Goal: Transaction & Acquisition: Purchase product/service

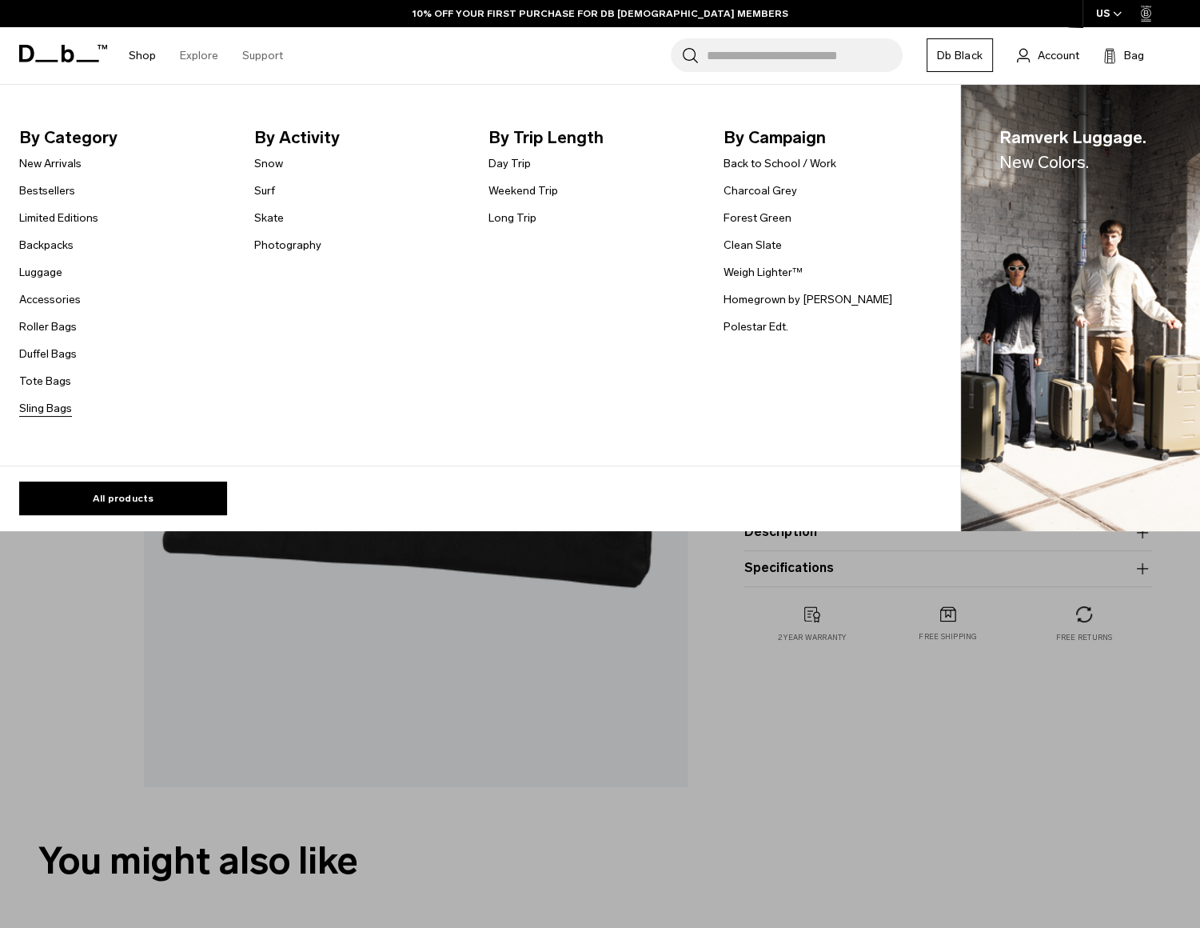
click at [44, 417] on link "Sling Bags" at bounding box center [45, 408] width 53 height 17
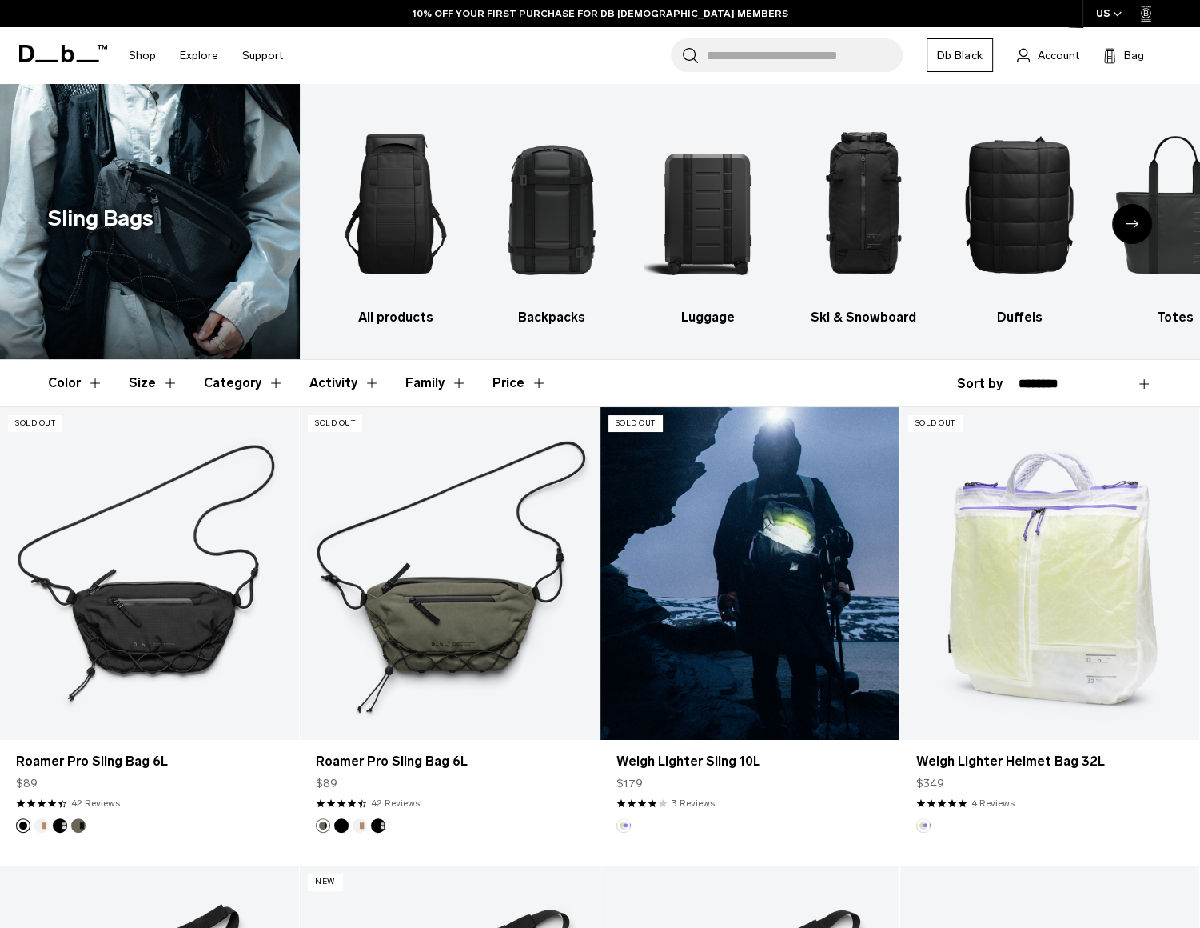
click at [727, 533] on link "Weigh Lighter Sling 10L" at bounding box center [750, 573] width 299 height 333
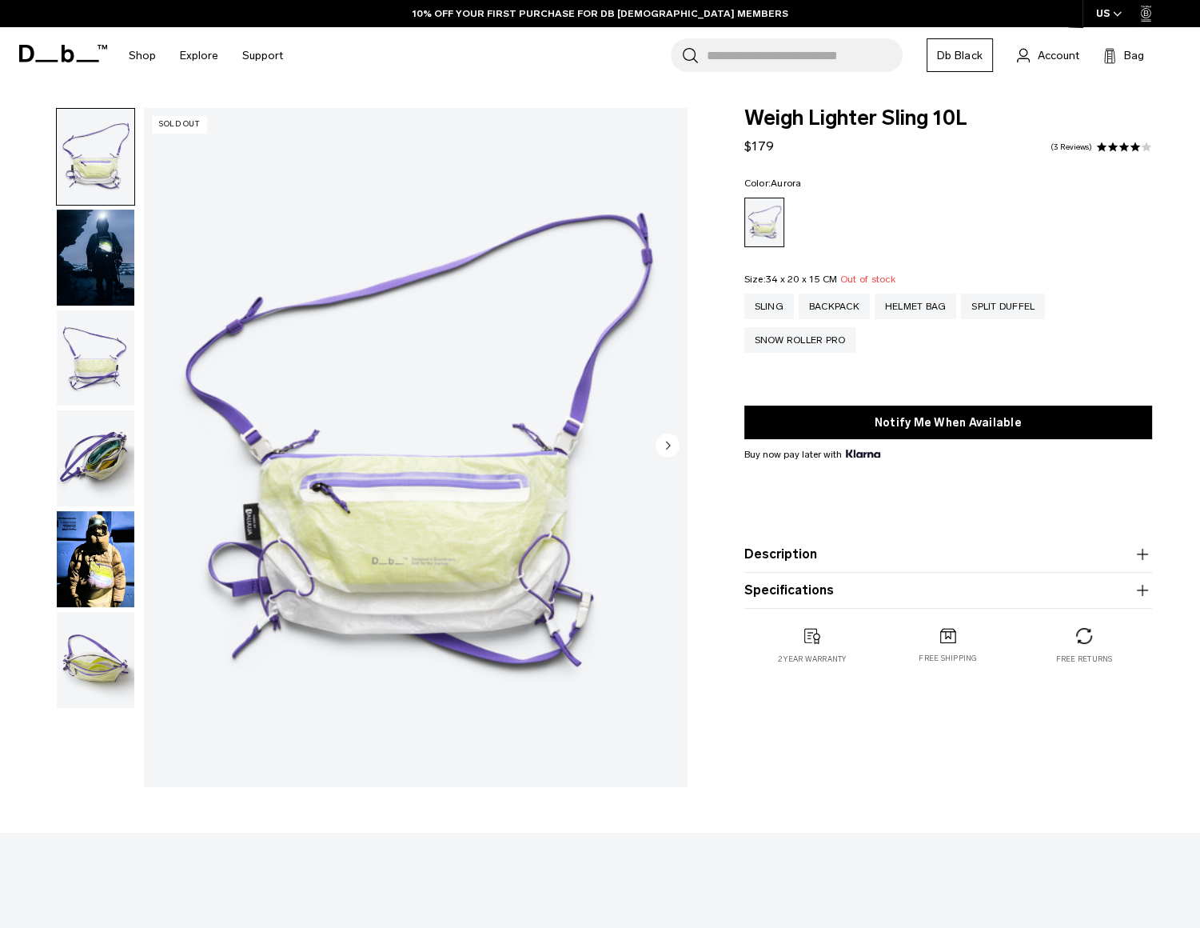
click at [86, 457] on img "button" at bounding box center [96, 458] width 78 height 96
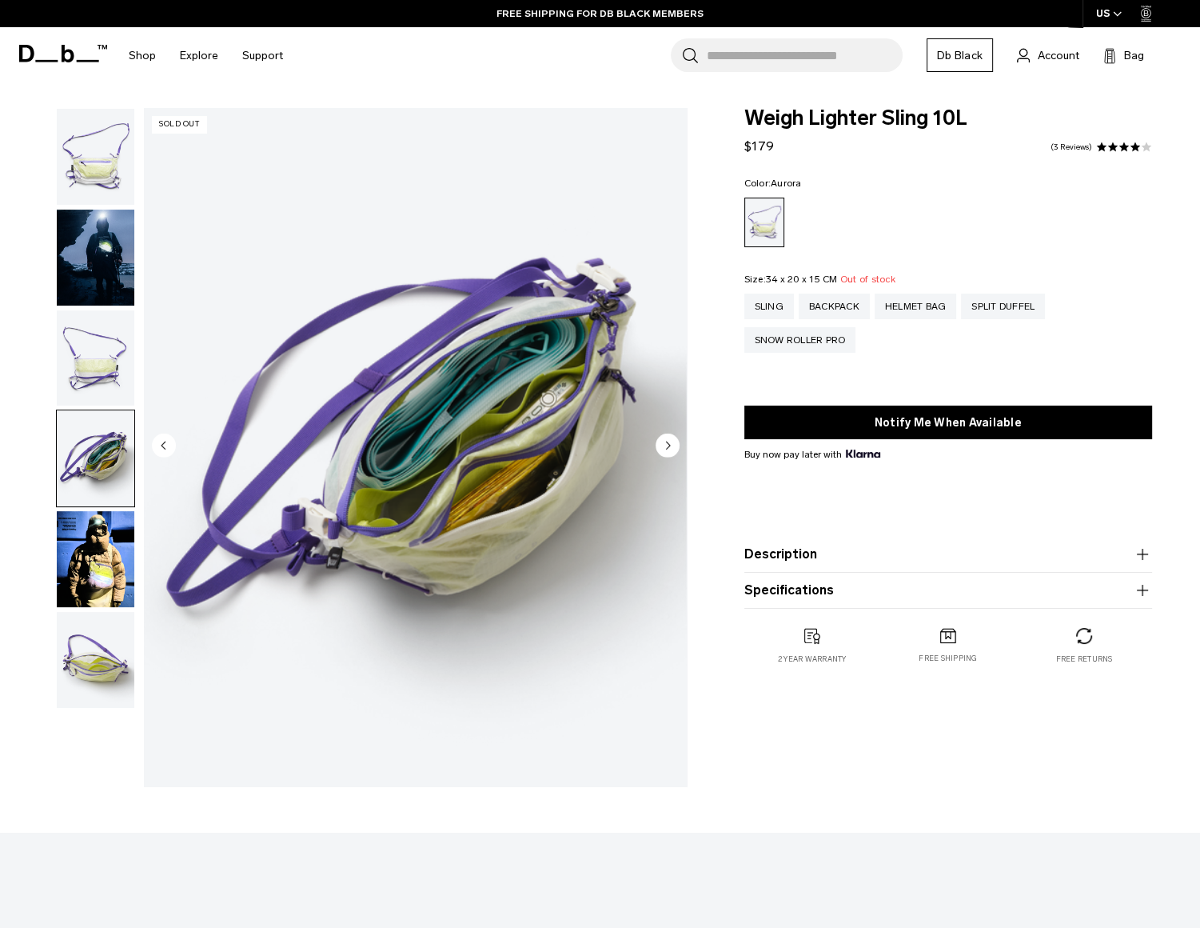
click at [102, 588] on img "button" at bounding box center [96, 559] width 78 height 96
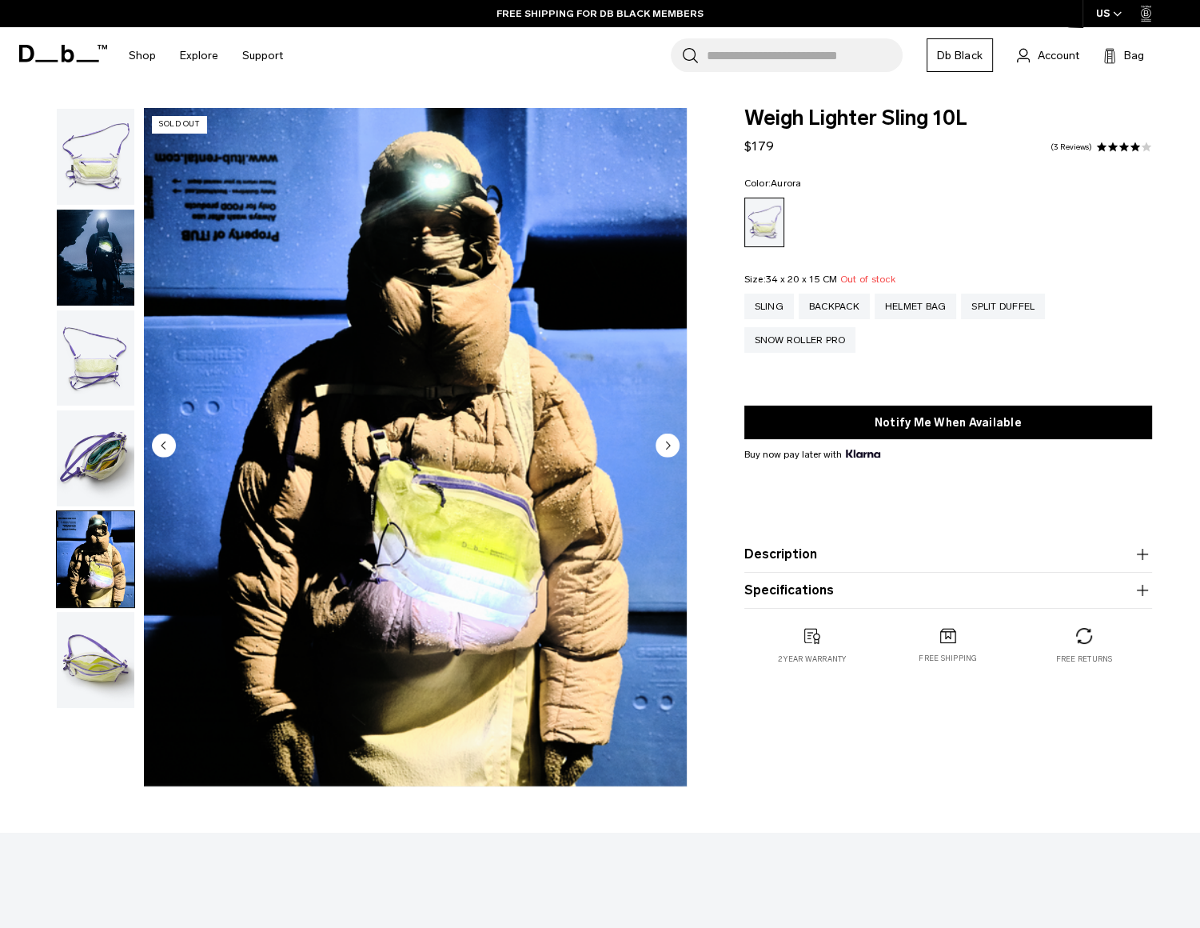
click at [102, 669] on img "button" at bounding box center [96, 660] width 78 height 96
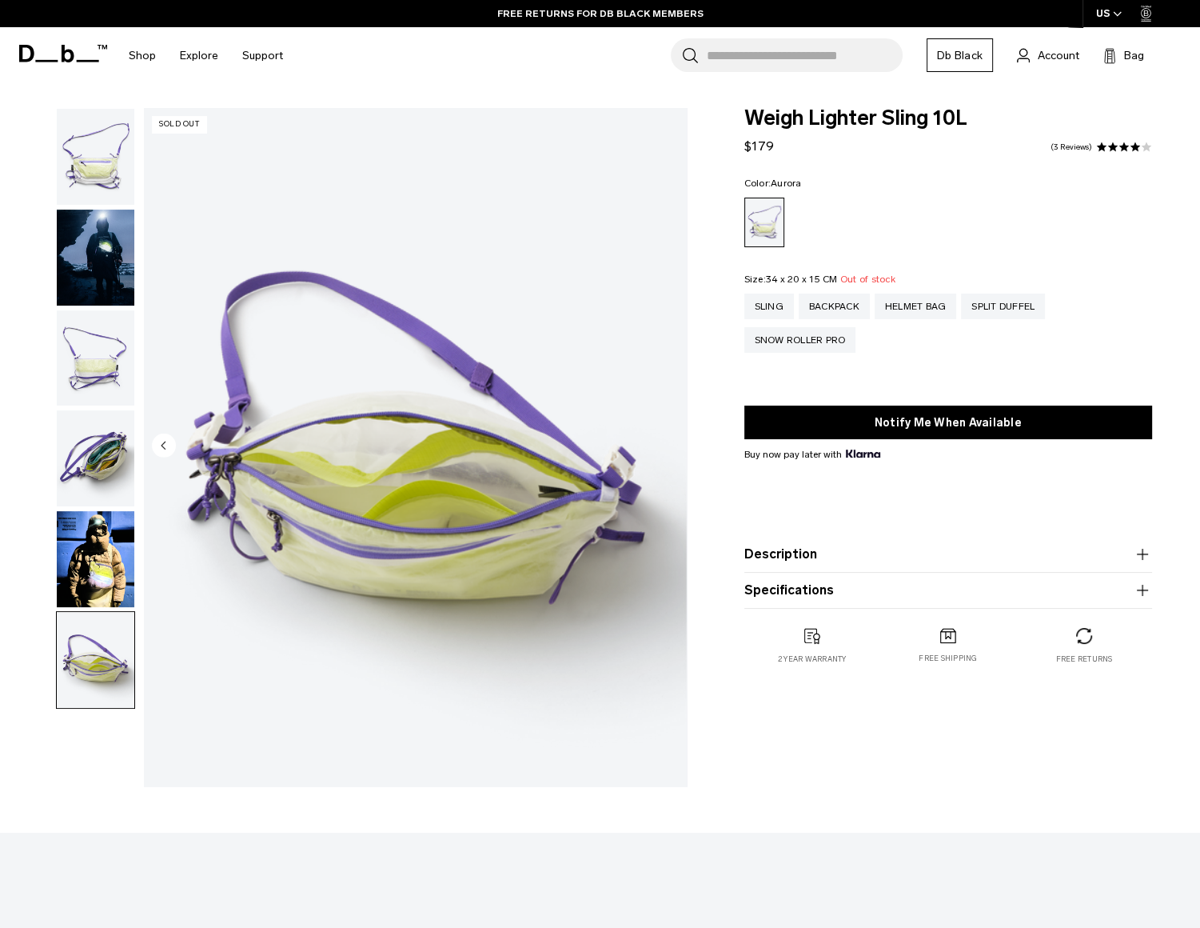
click at [106, 359] on img "button" at bounding box center [96, 358] width 78 height 96
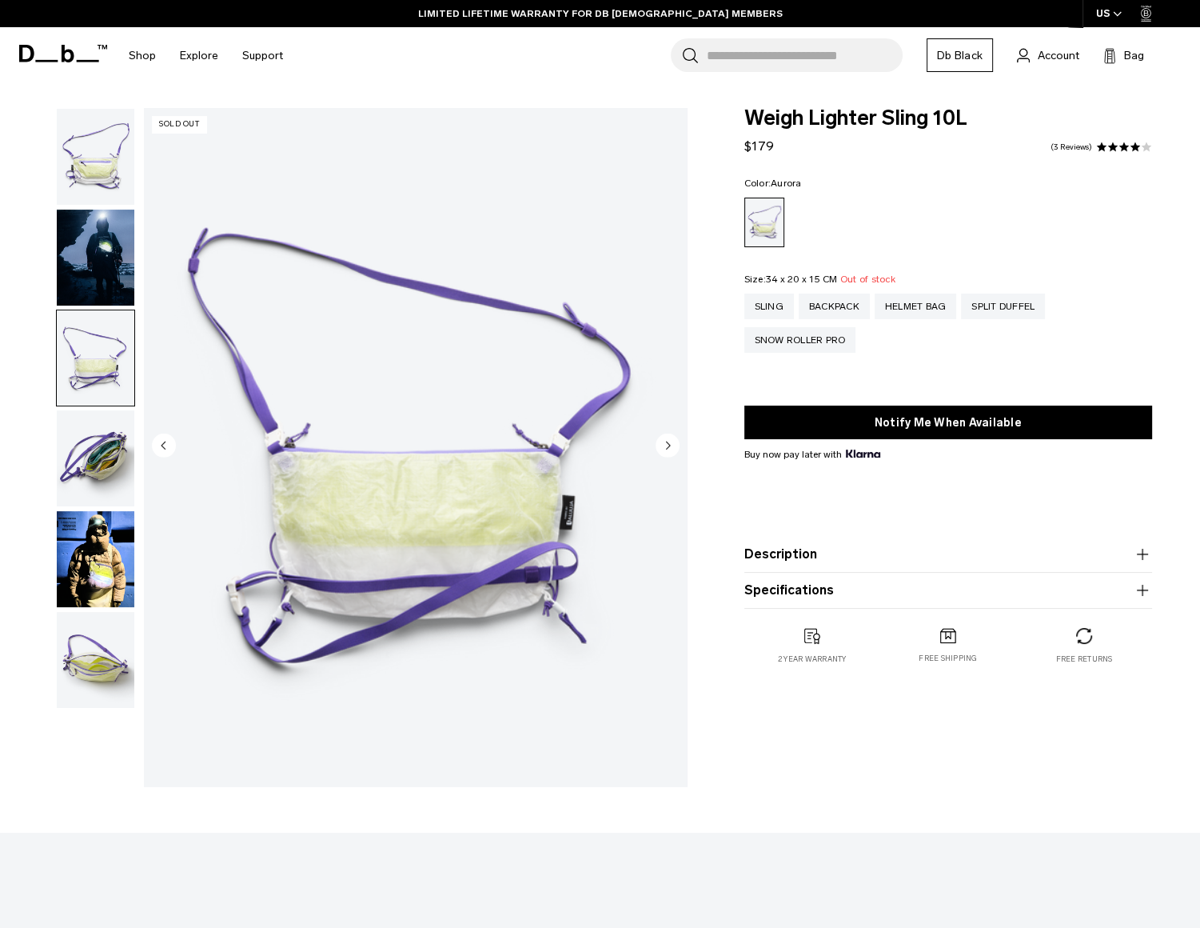
click at [90, 166] on img "button" at bounding box center [96, 157] width 78 height 96
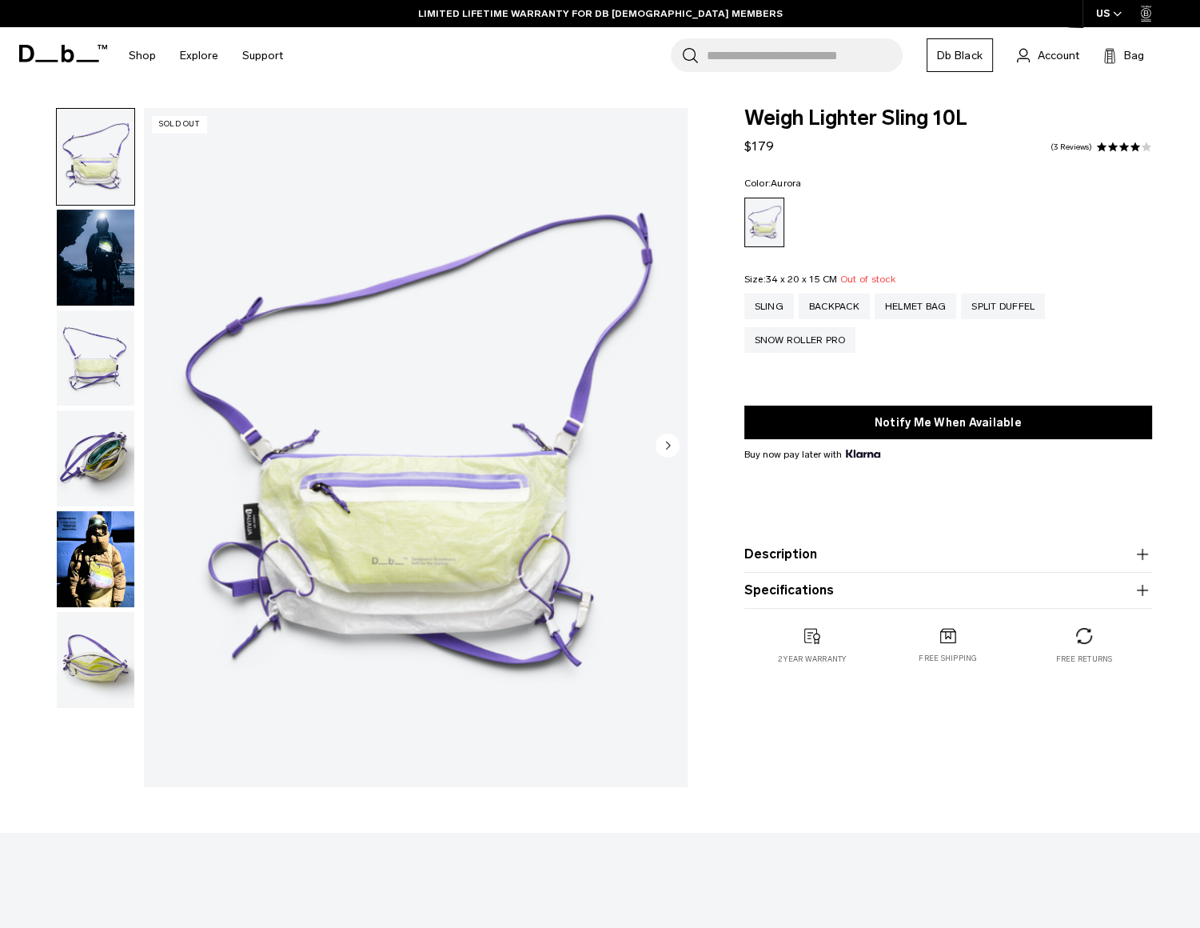
click at [78, 392] on img "button" at bounding box center [96, 358] width 78 height 96
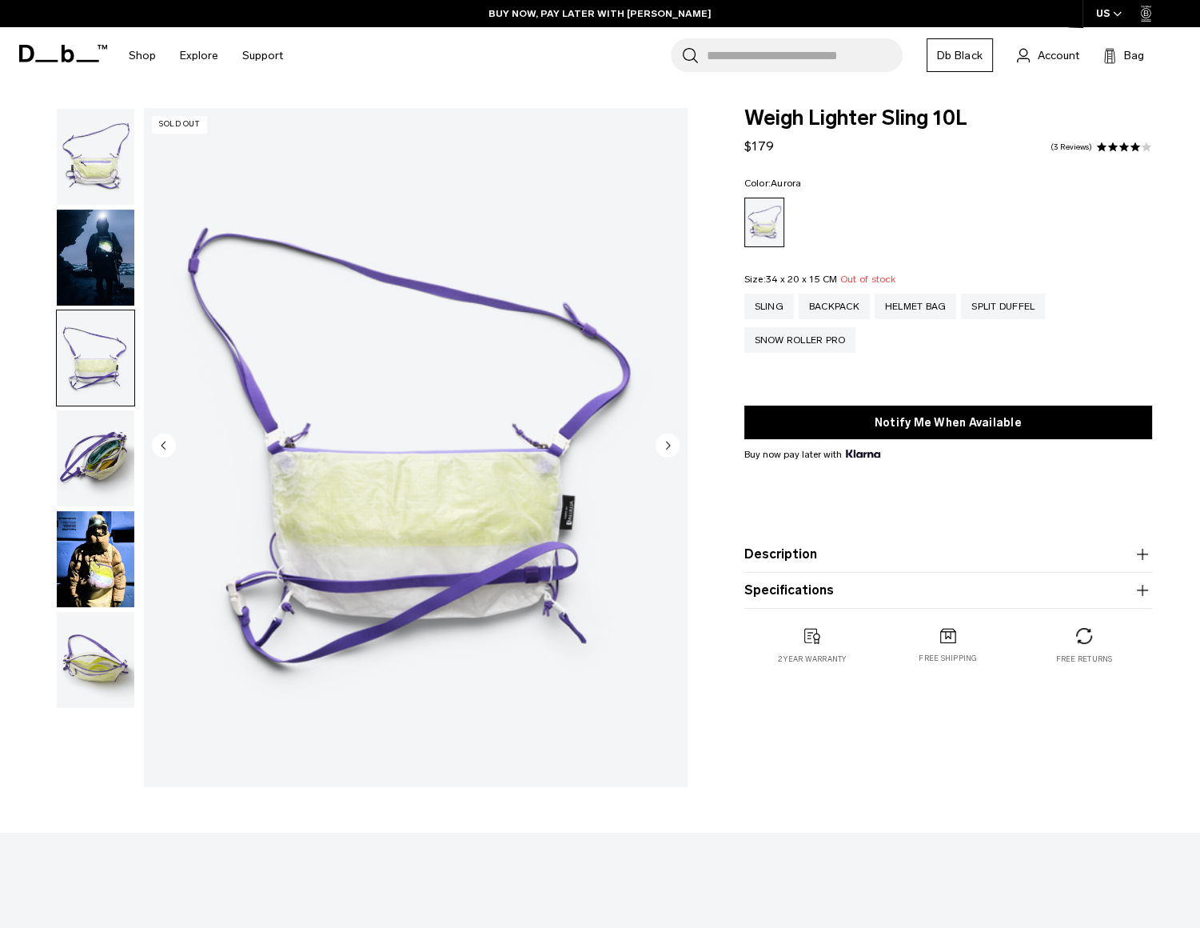
click at [86, 667] on img "button" at bounding box center [96, 660] width 78 height 96
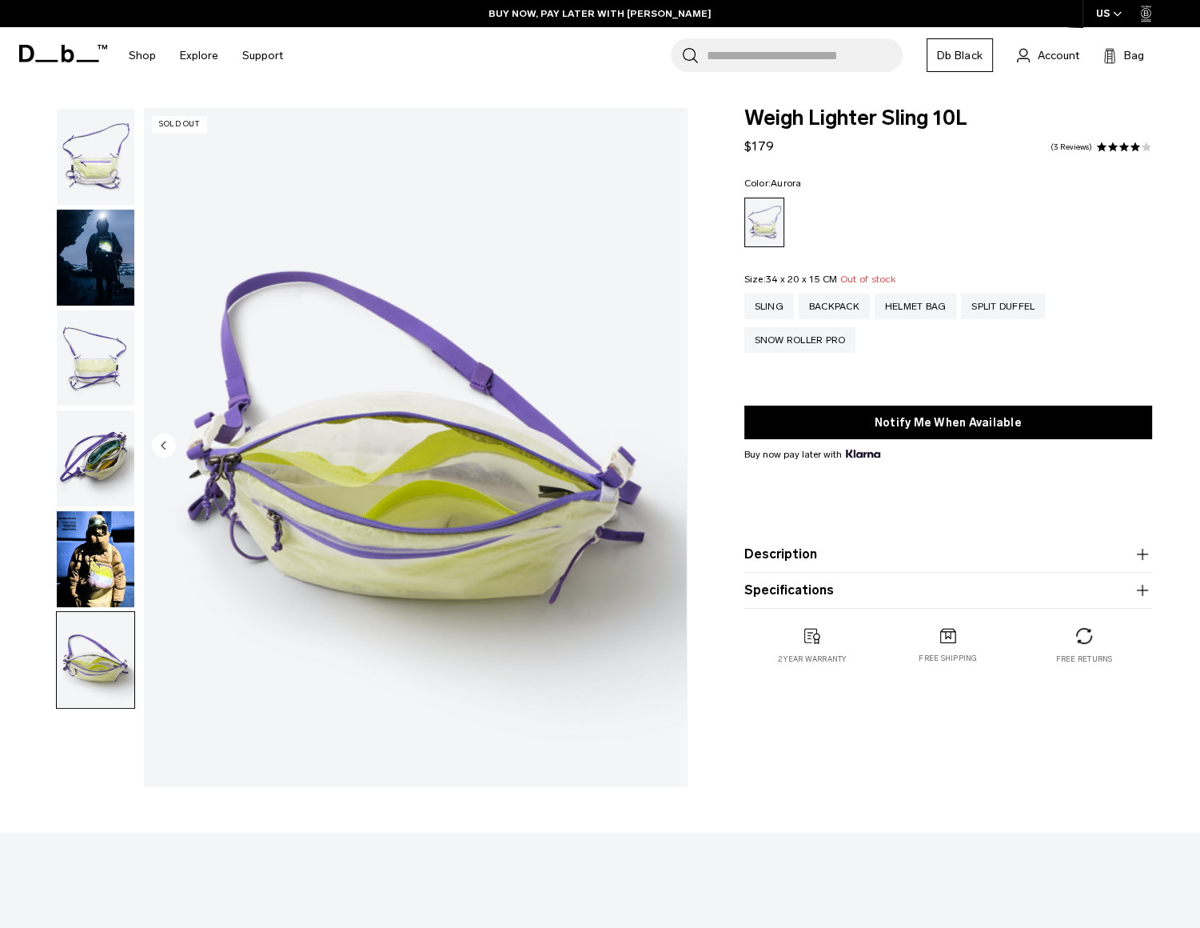
click at [82, 447] on img "button" at bounding box center [96, 458] width 78 height 96
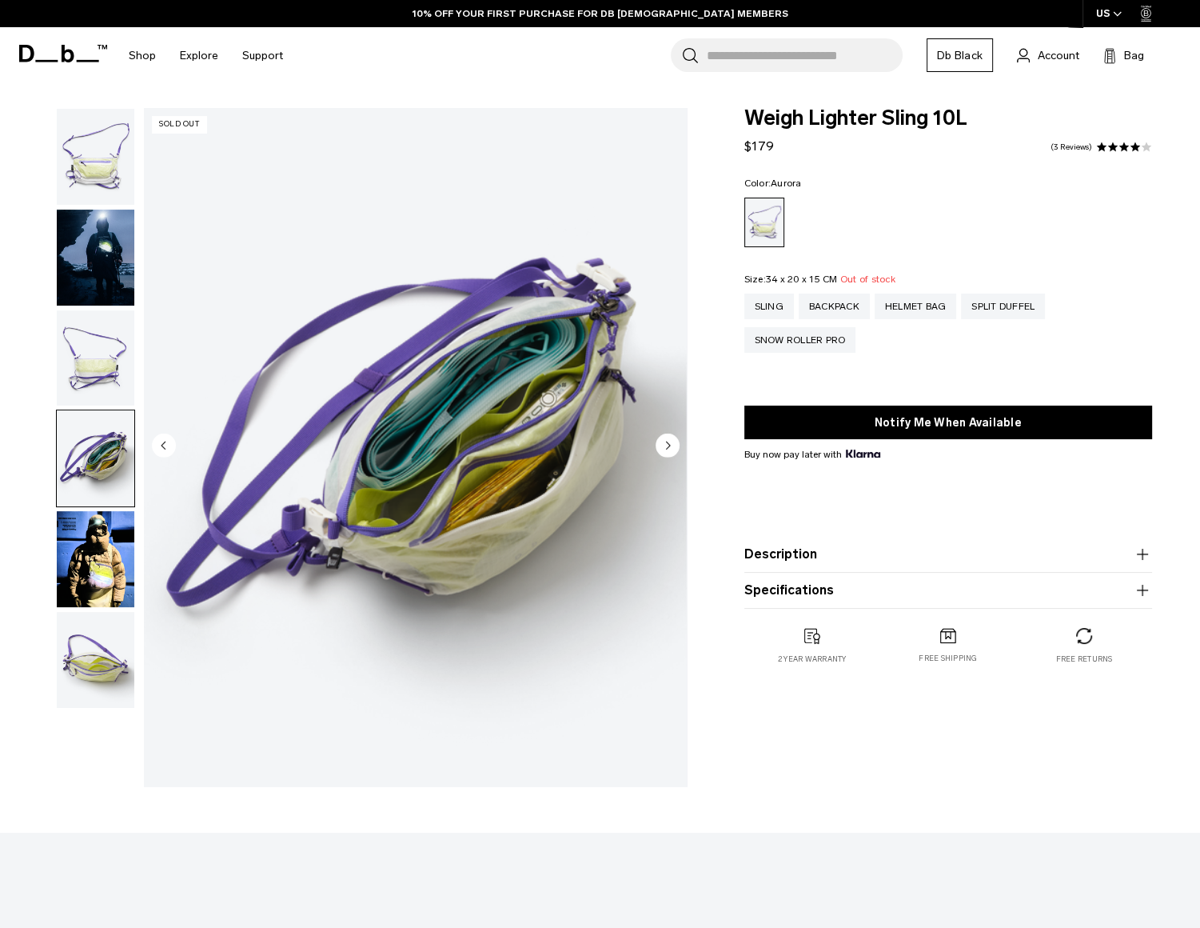
click at [90, 373] on img "button" at bounding box center [96, 358] width 78 height 96
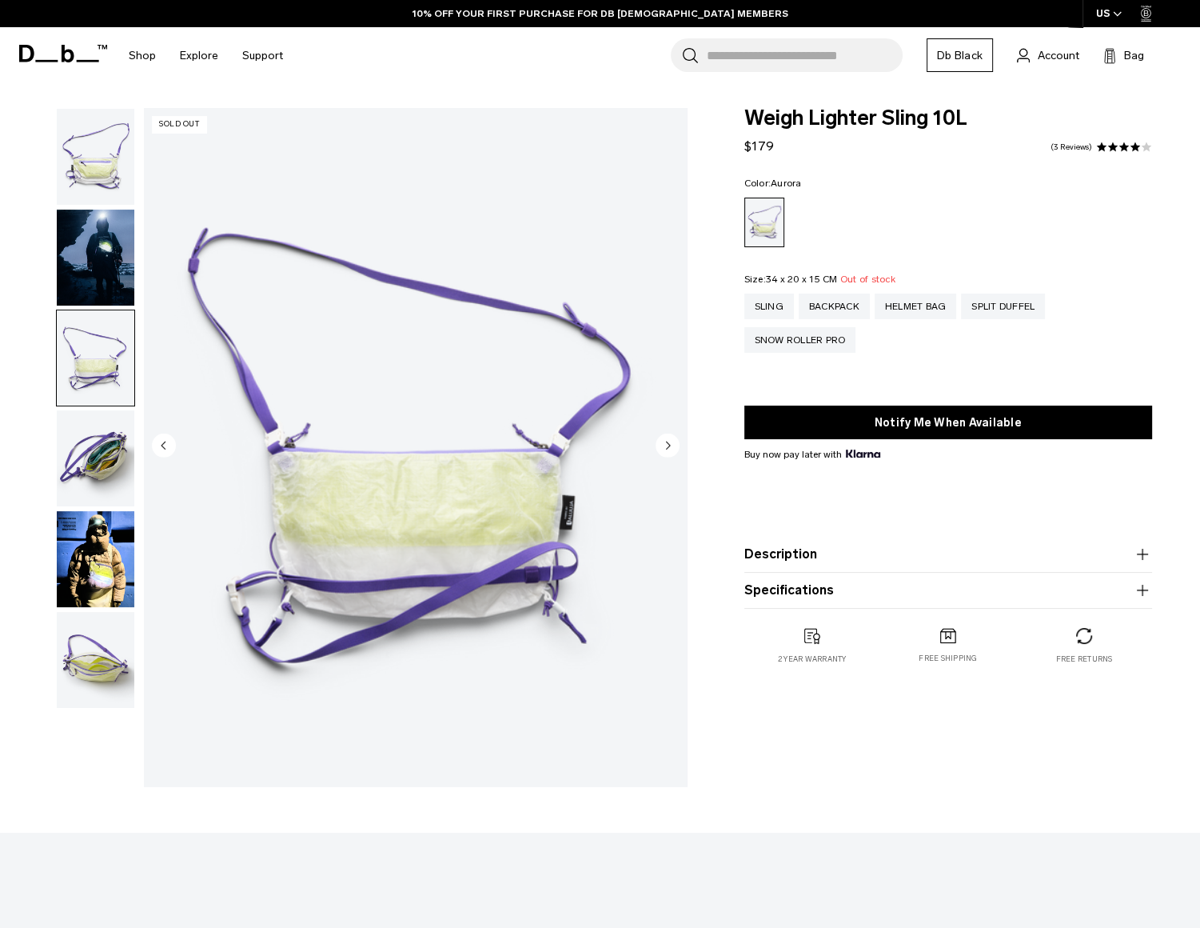
click at [90, 291] on img "button" at bounding box center [96, 258] width 78 height 96
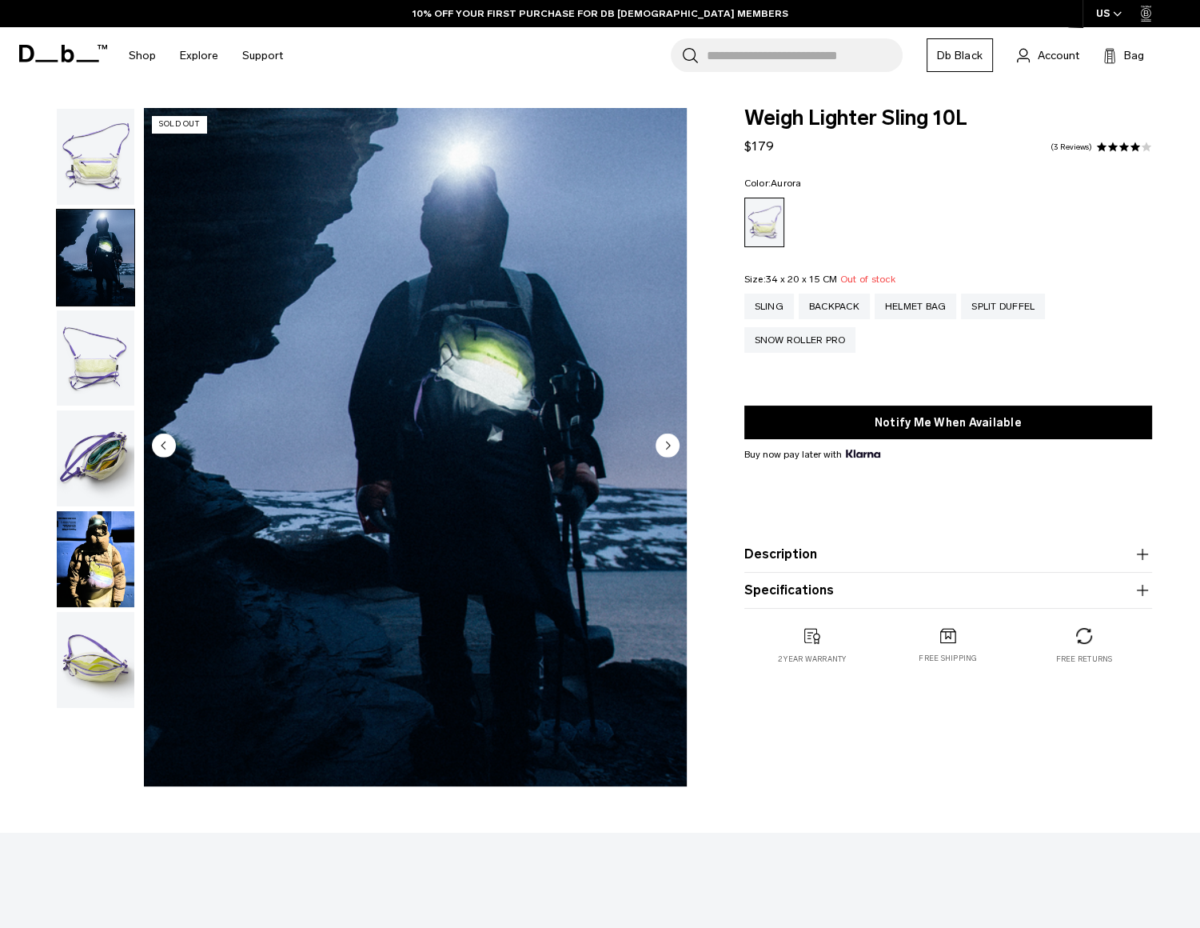
click at [106, 174] on img "button" at bounding box center [96, 157] width 78 height 96
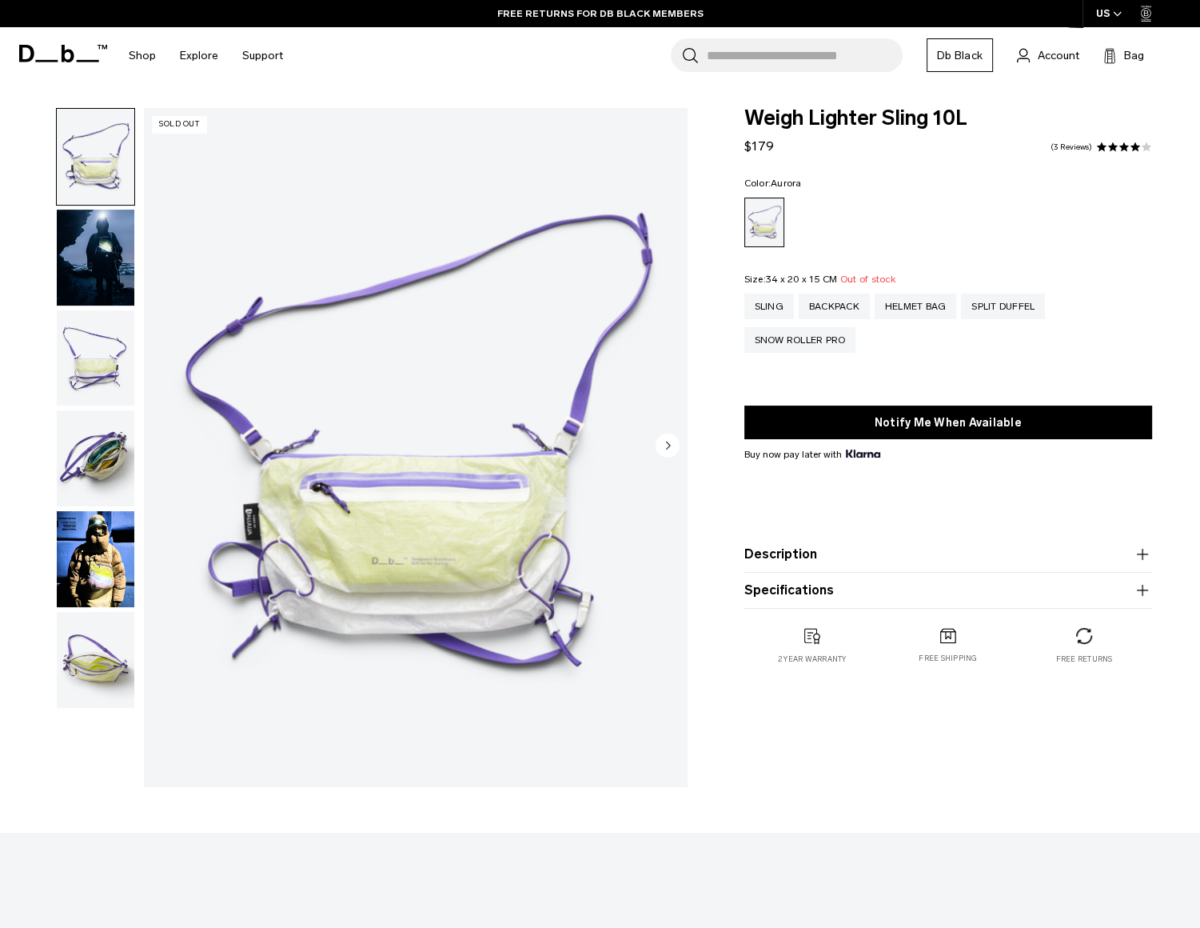
click at [106, 564] on img "button" at bounding box center [96, 559] width 78 height 96
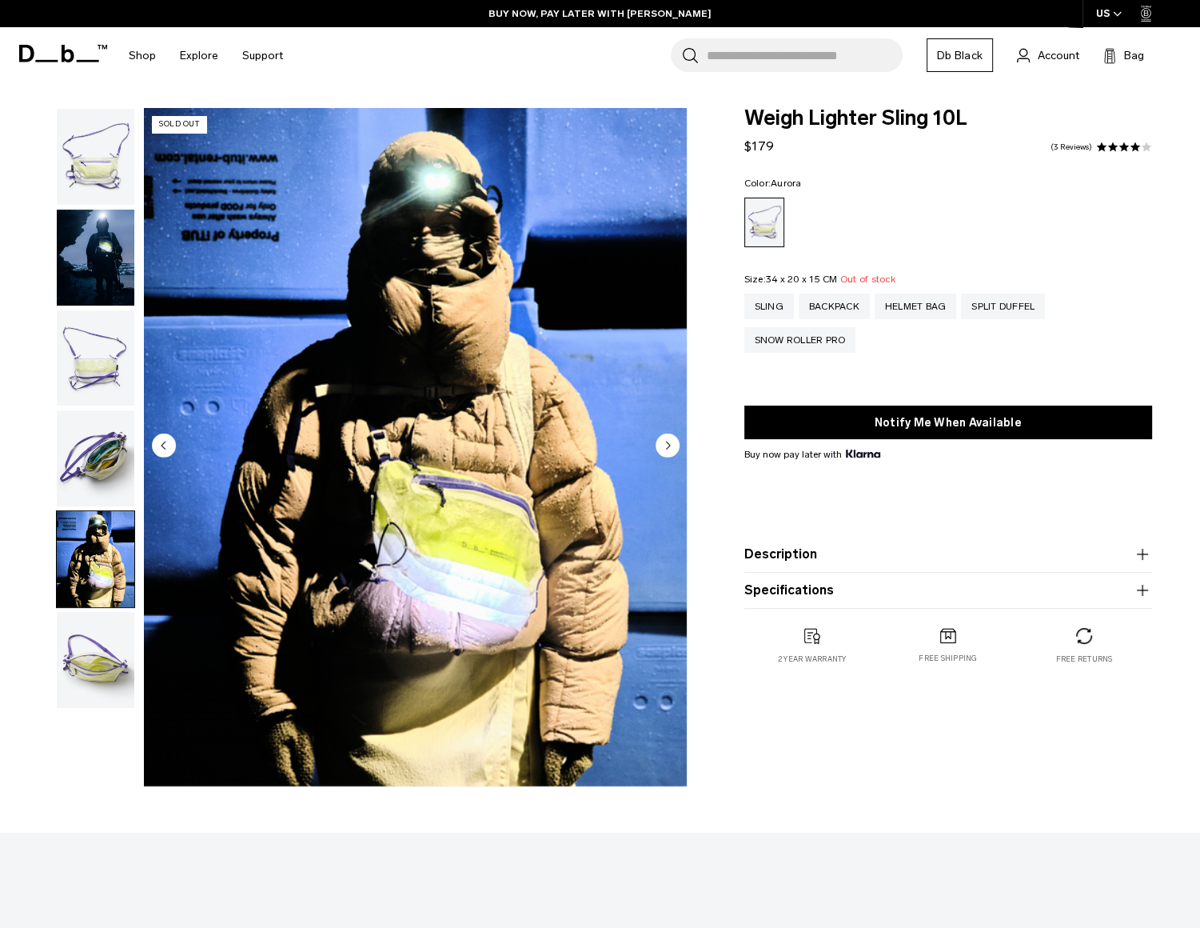
click at [106, 533] on img "button" at bounding box center [96, 559] width 78 height 96
click at [118, 654] on img "button" at bounding box center [96, 660] width 78 height 96
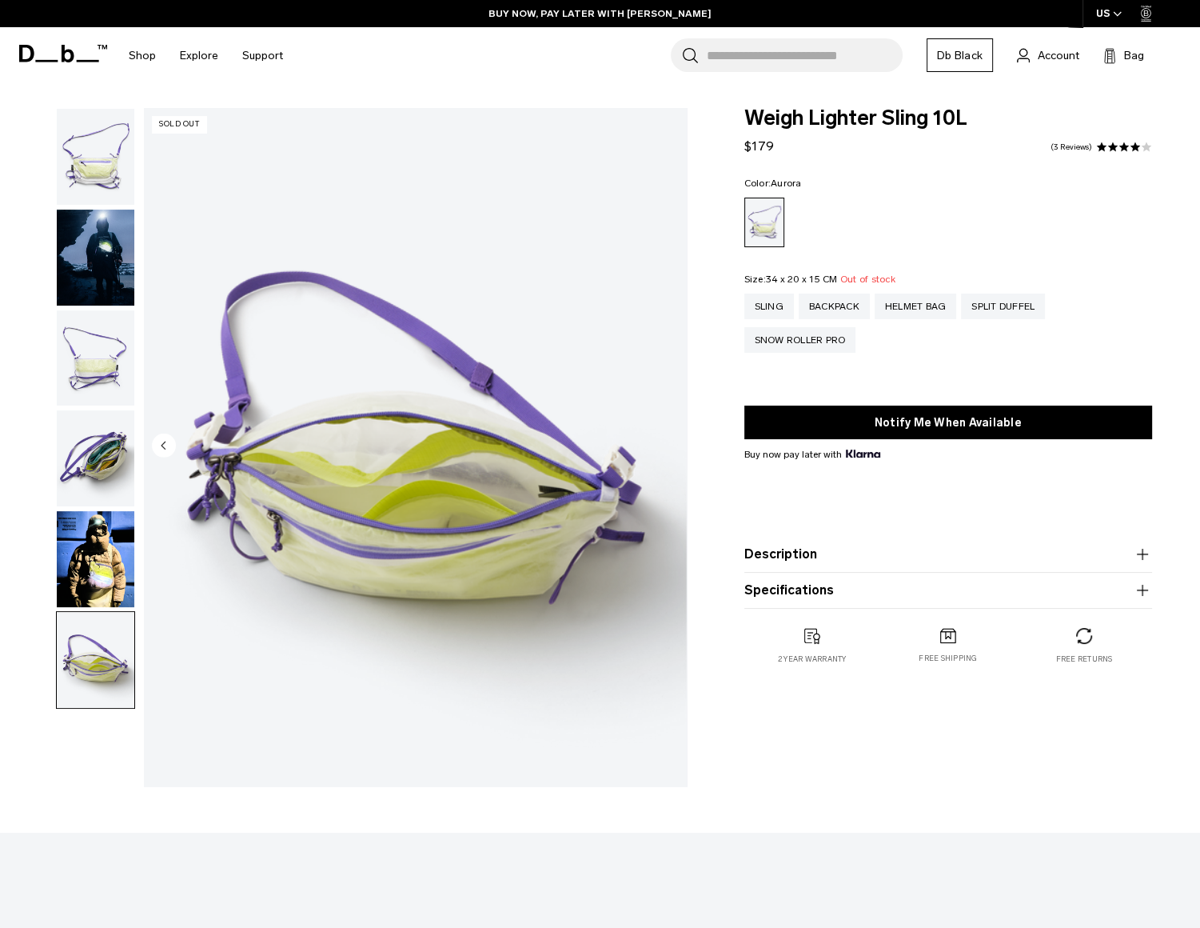
click at [109, 567] on img "button" at bounding box center [96, 559] width 78 height 96
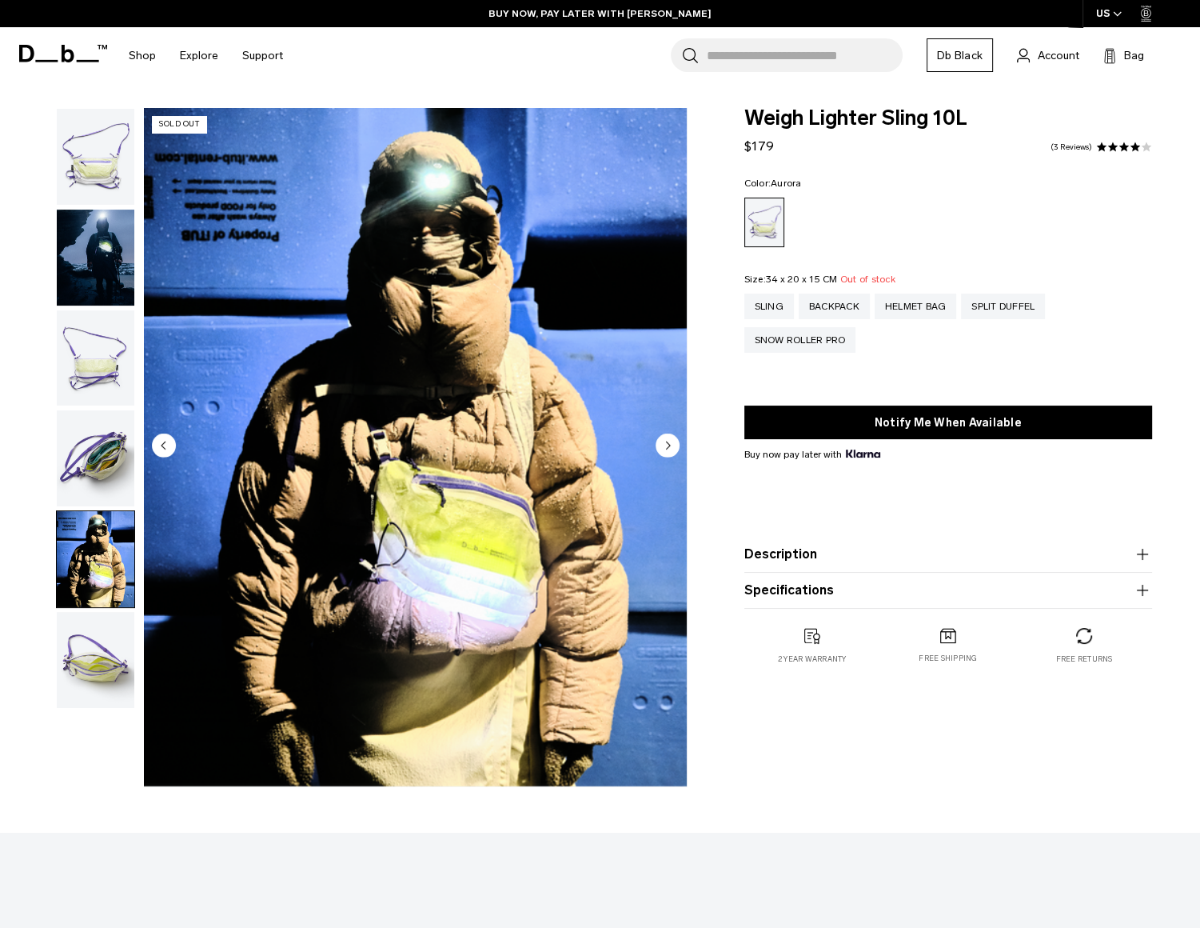
click at [101, 479] on img "button" at bounding box center [96, 458] width 78 height 96
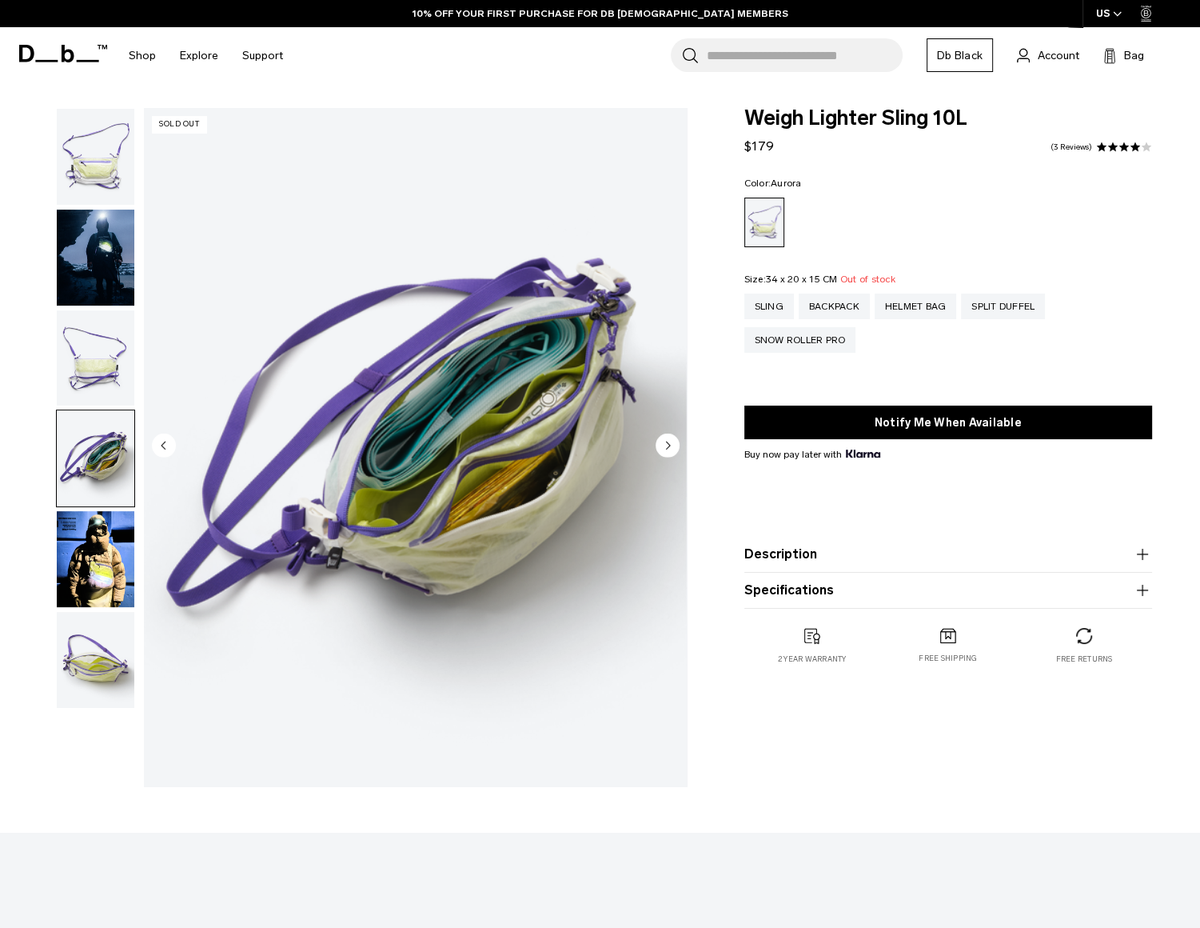
click at [110, 380] on img "button" at bounding box center [96, 358] width 78 height 96
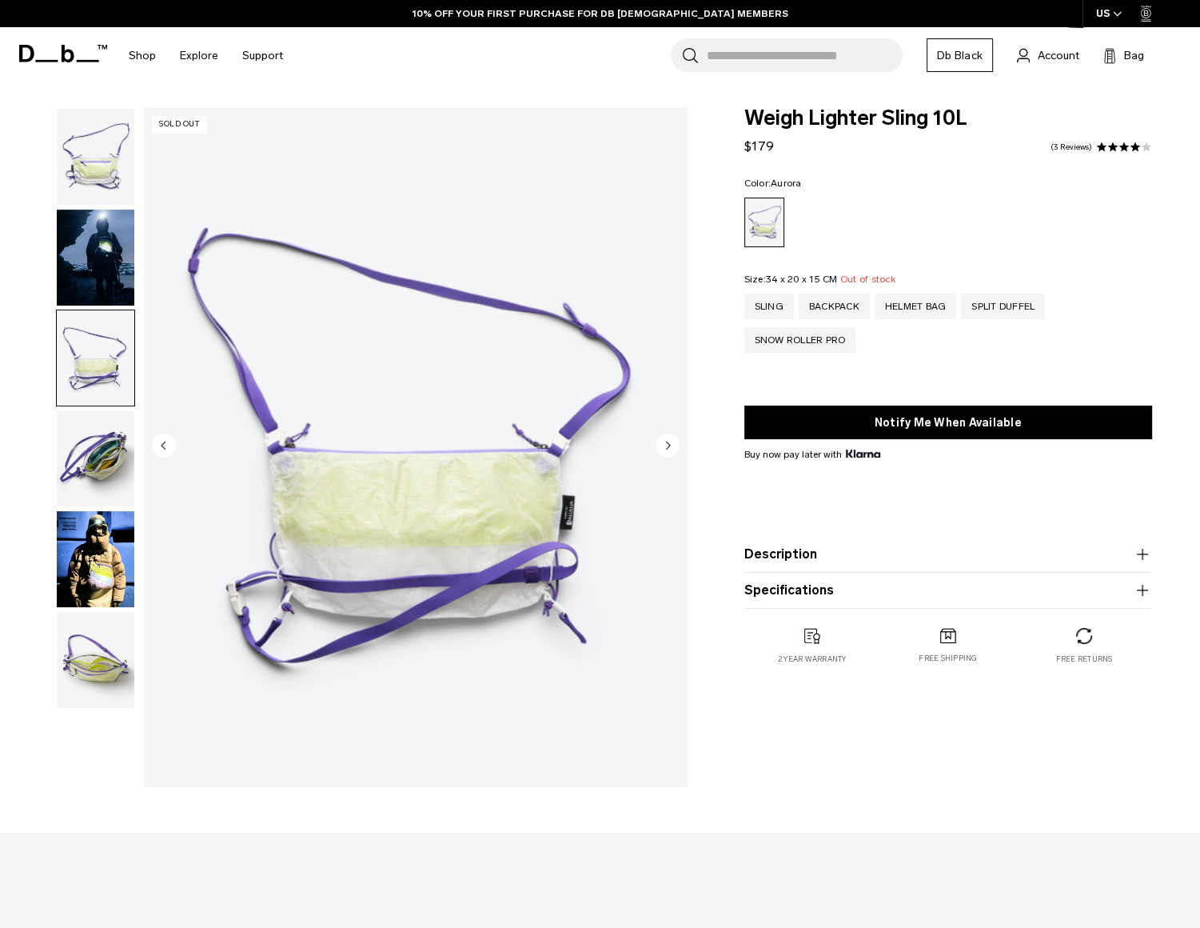
click at [104, 265] on img "button" at bounding box center [96, 258] width 78 height 96
